Goal: Task Accomplishment & Management: Complete application form

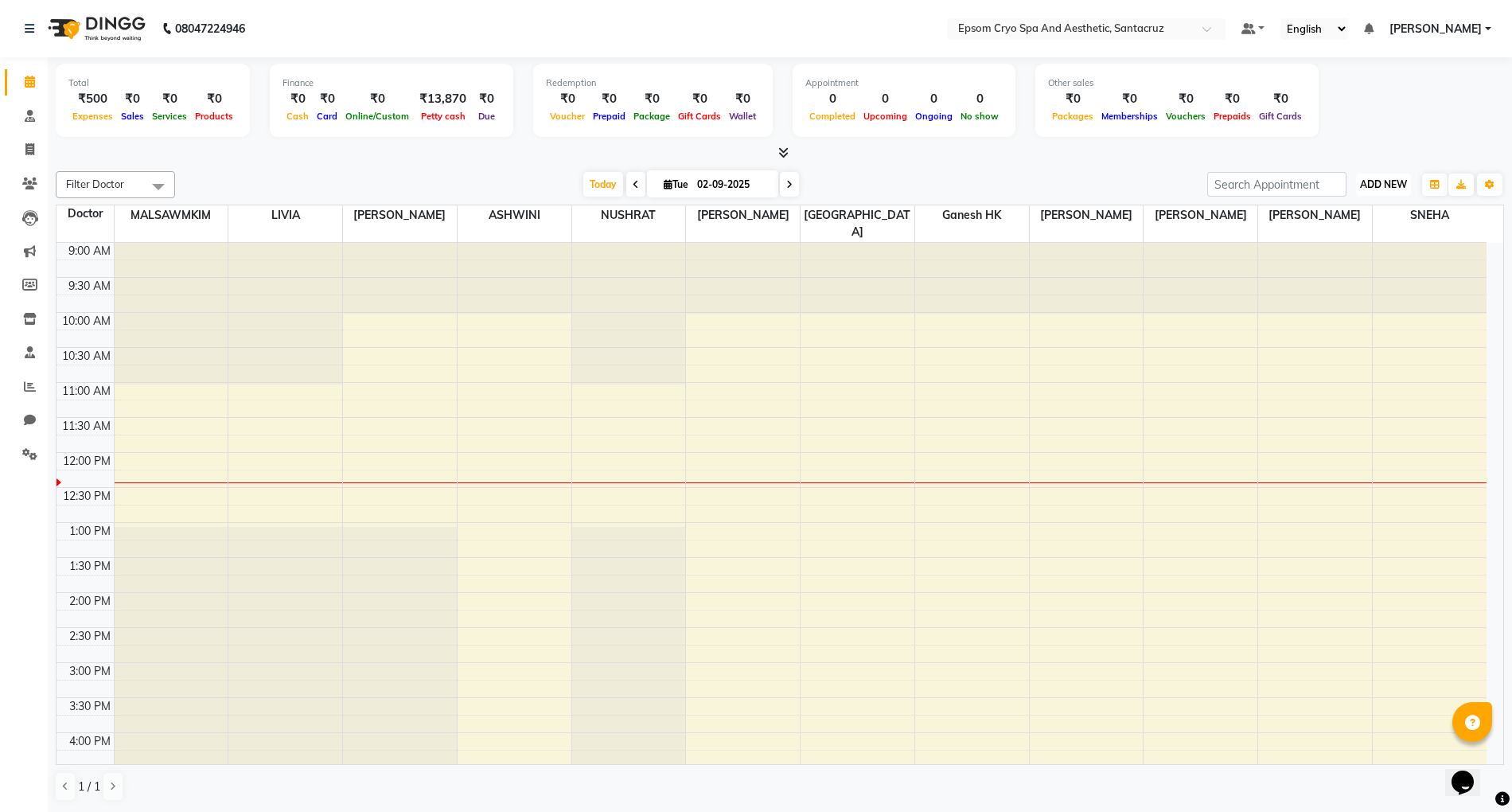
click at [1383, 189] on span "ADD NEW" at bounding box center [1383, 184] width 47 height 12
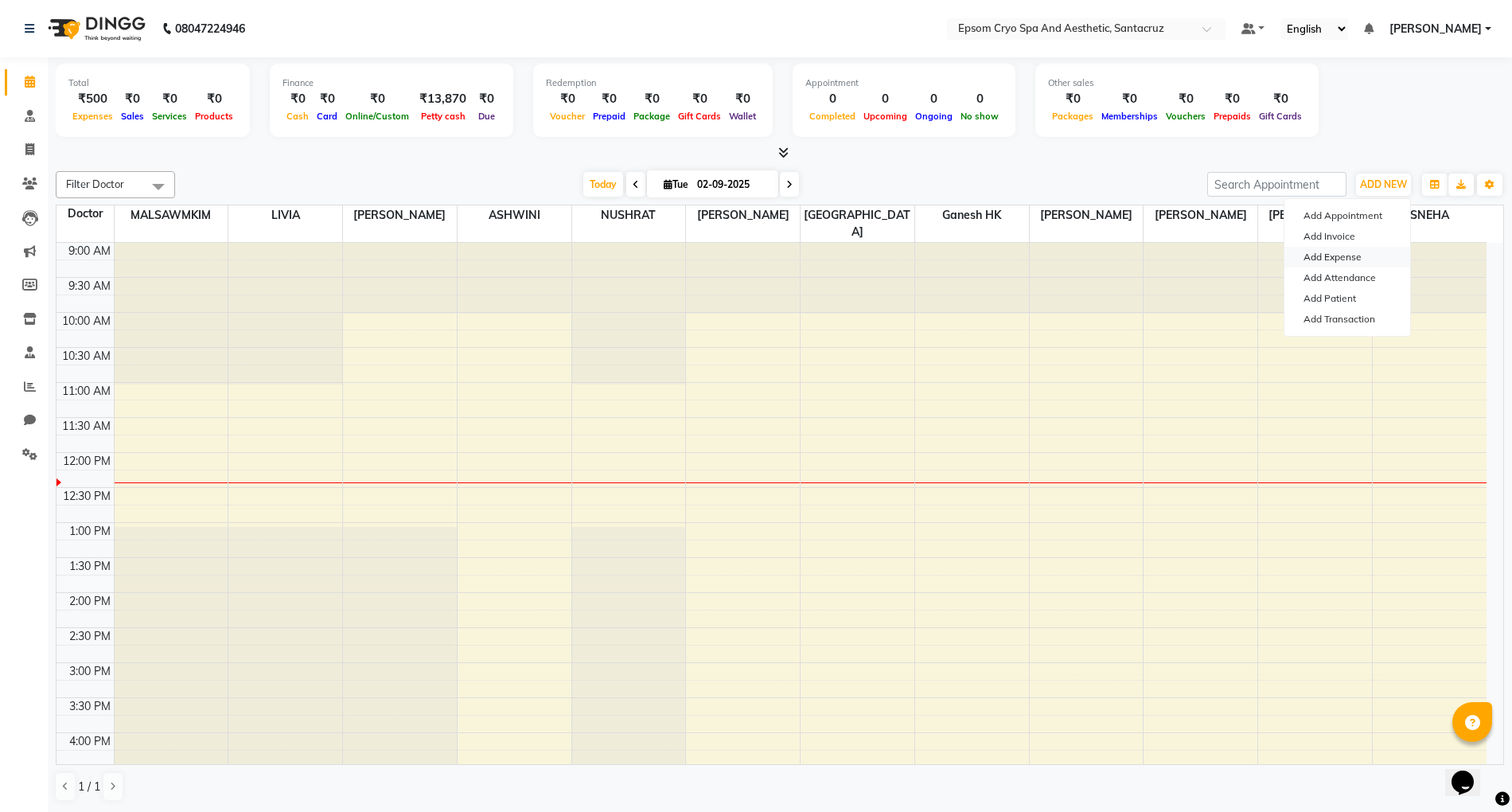
click at [1358, 257] on link "Add Expense" at bounding box center [1348, 257] width 126 height 21
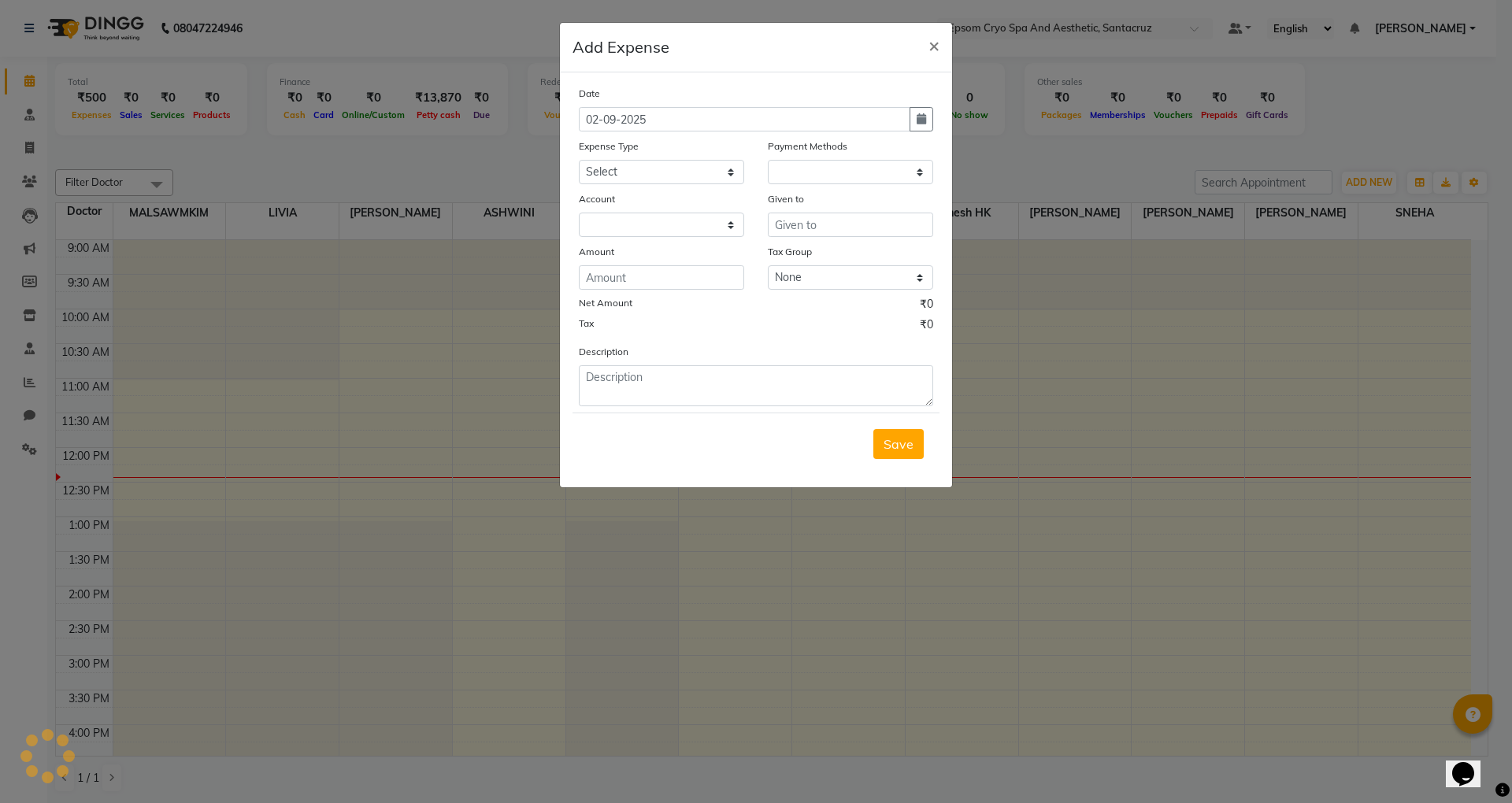
select select "1"
select select "7159"
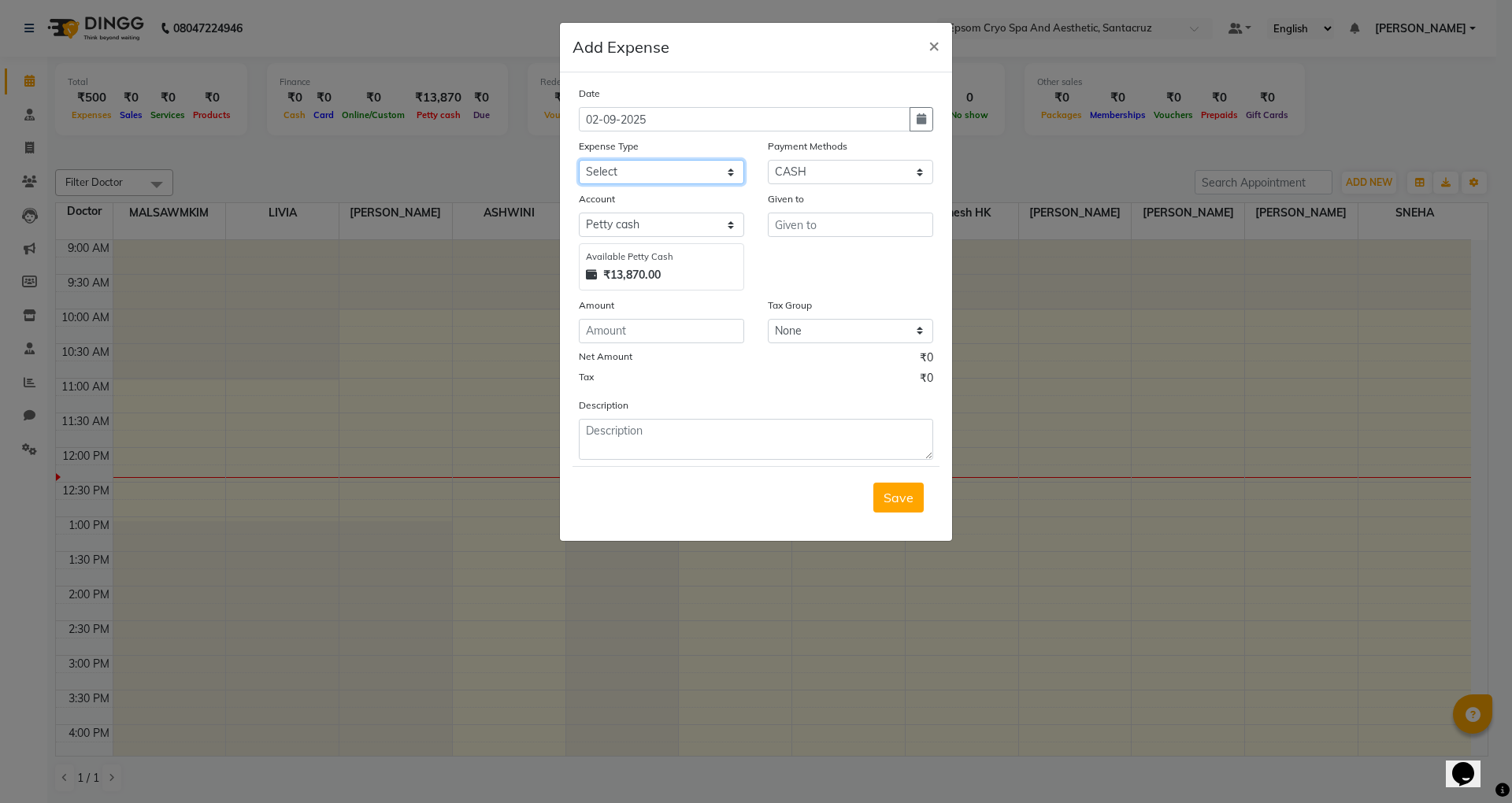
click at [729, 174] on select "Select Advance Salary Bank charges Car maintenance Cash transfer to bank Cash t…" at bounding box center [662, 172] width 165 height 24
select select "10"
click at [579, 160] on select "Select Advance Salary Bank charges Car maintenance Cash transfer to bank Cash t…" at bounding box center [662, 172] width 165 height 24
click at [812, 218] on input "text" at bounding box center [850, 224] width 165 height 24
click at [831, 247] on button "Ga nesh HK" at bounding box center [831, 257] width 125 height 25
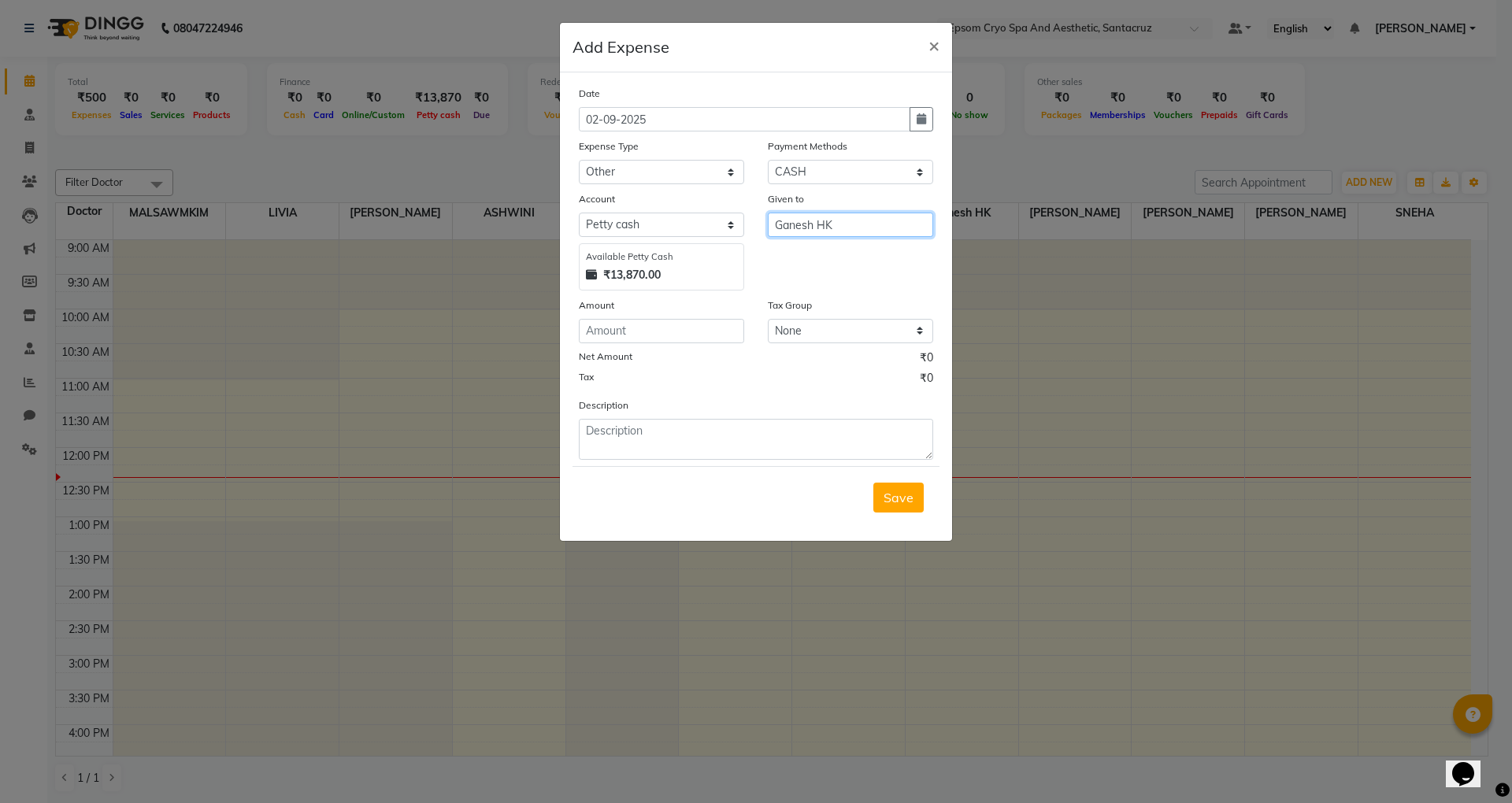
type input "Ganesh HK"
click at [722, 331] on input "number" at bounding box center [662, 331] width 165 height 24
type input "30"
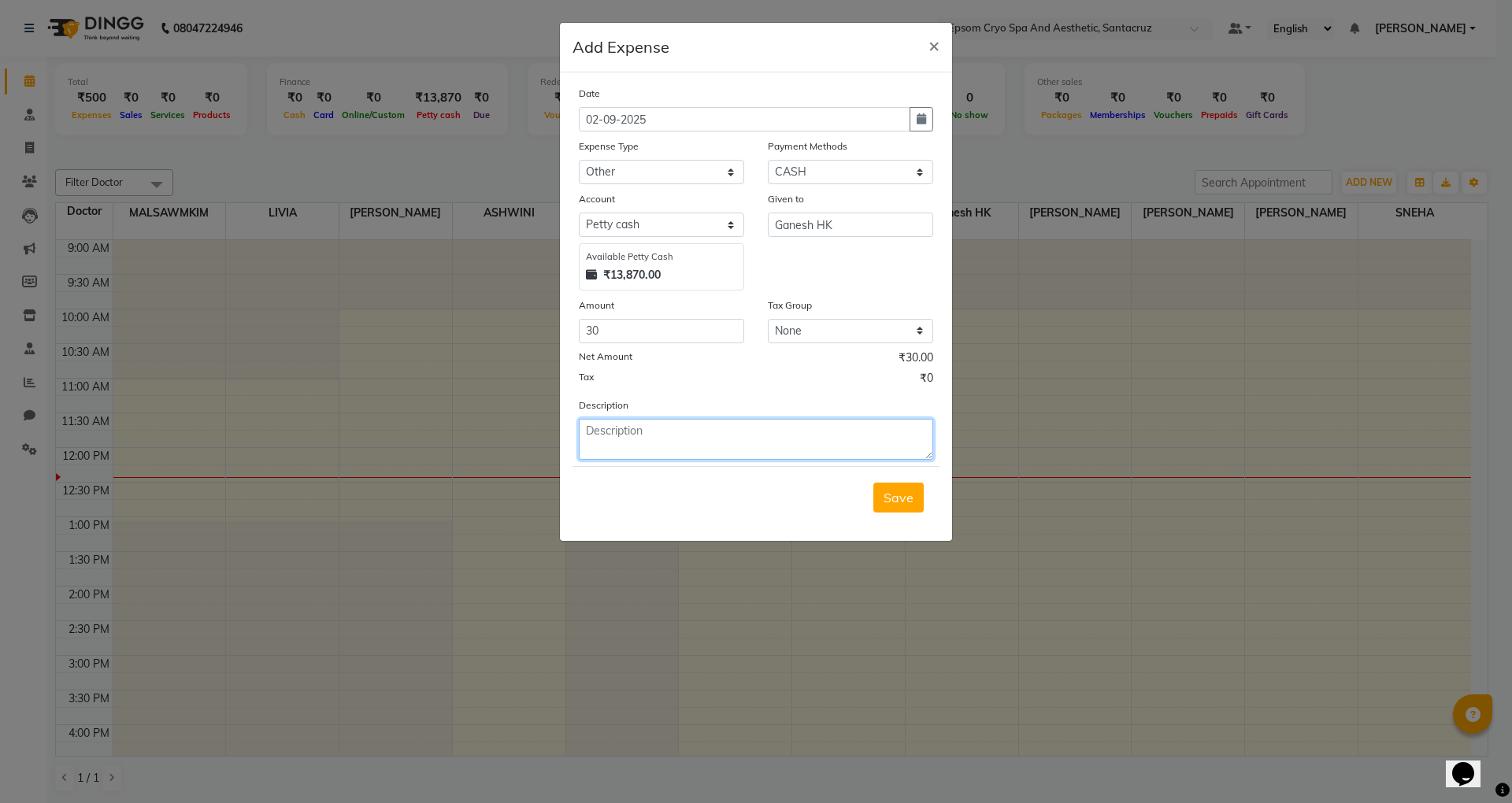
click at [625, 441] on textarea at bounding box center [756, 439] width 354 height 41
type textarea "MILK"
click at [916, 490] on button "Save" at bounding box center [899, 497] width 51 height 30
